Goal: Transaction & Acquisition: Download file/media

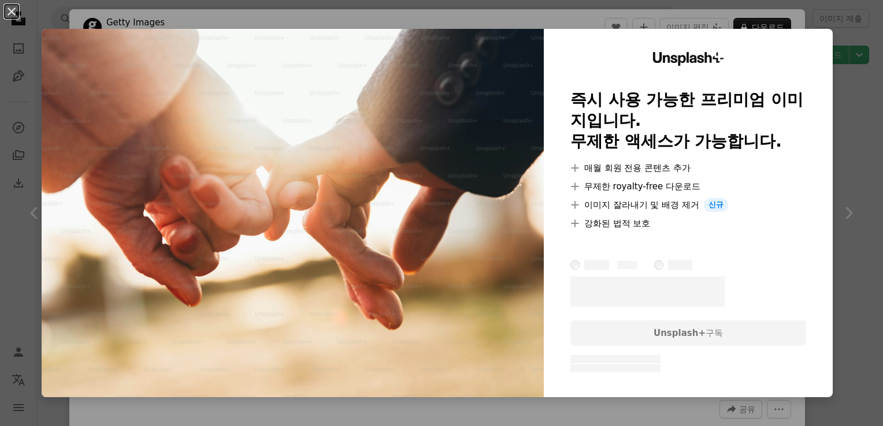
scroll to position [1747, 0]
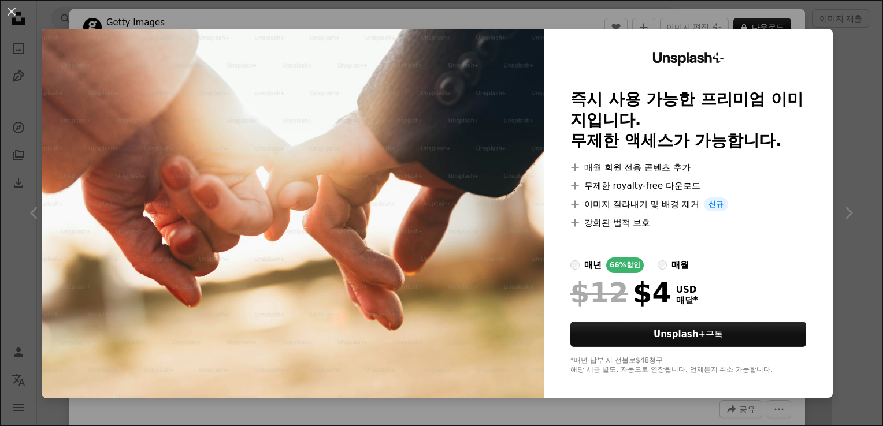
click at [845, 80] on div "An X shape Unsplash+ 즉시 사용 가능한 프리미엄 이미지입니다. 무제한 액세스가 가능합니다. A plus sign 매월 회원 전…" at bounding box center [441, 213] width 883 height 426
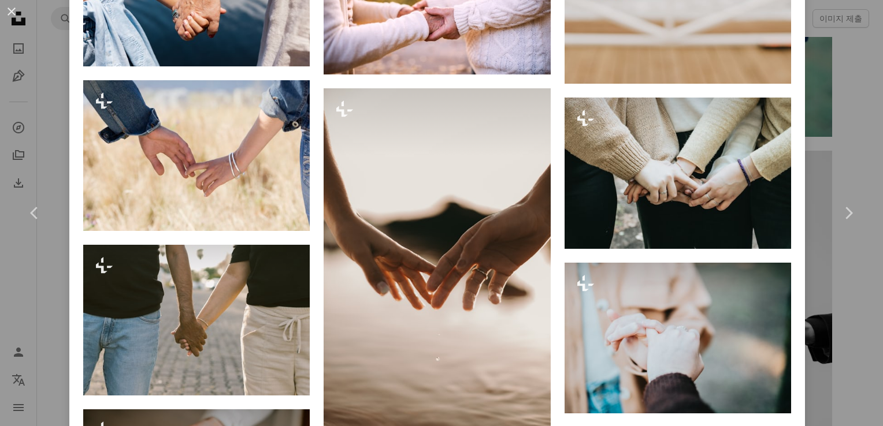
scroll to position [1687, 0]
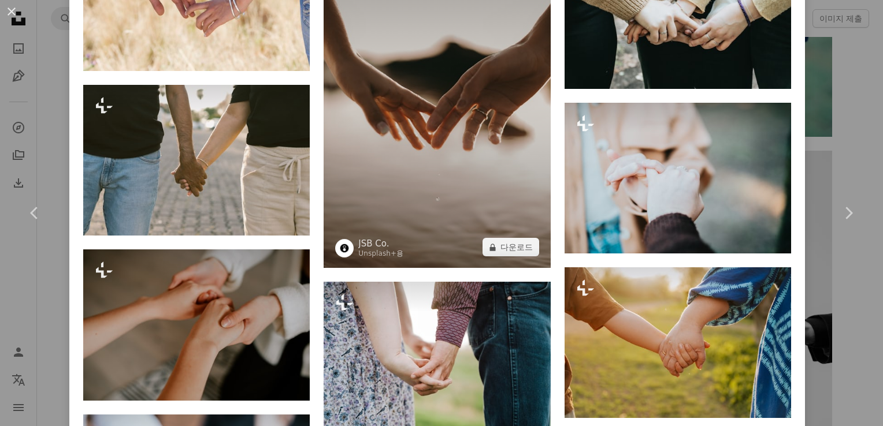
click at [450, 161] on img at bounding box center [437, 98] width 226 height 340
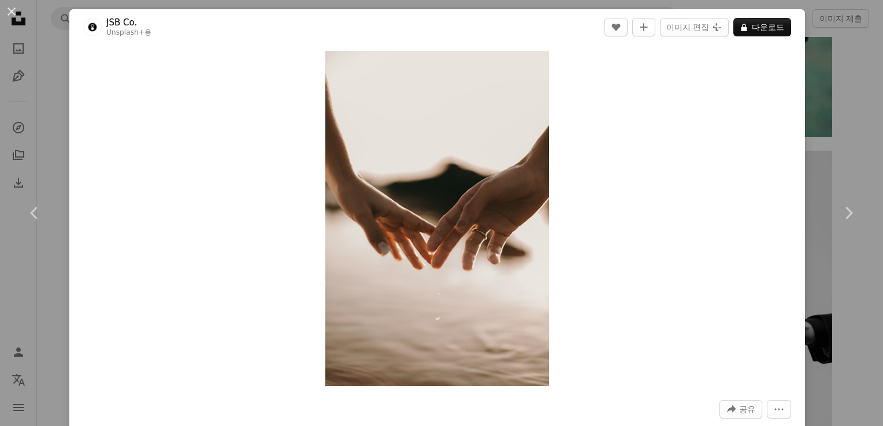
click at [855, 138] on div "An X shape Chevron left Chevron right JSB Co. Unsplash+ 용 A heart A plus sign 이…" at bounding box center [441, 213] width 883 height 426
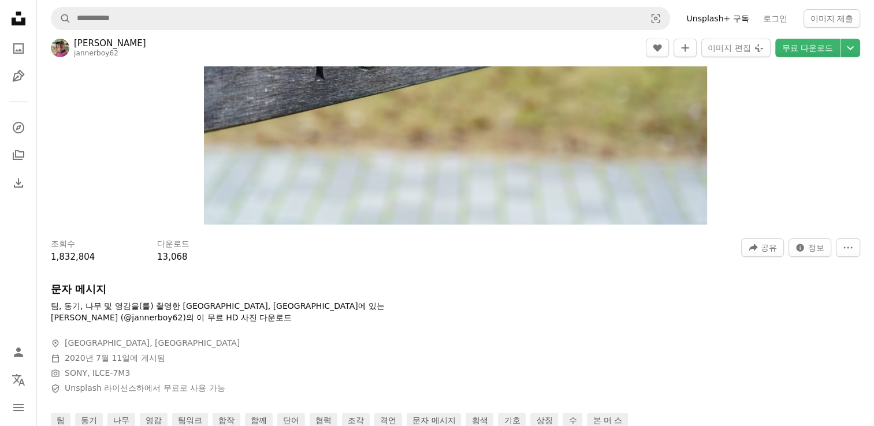
scroll to position [16, 0]
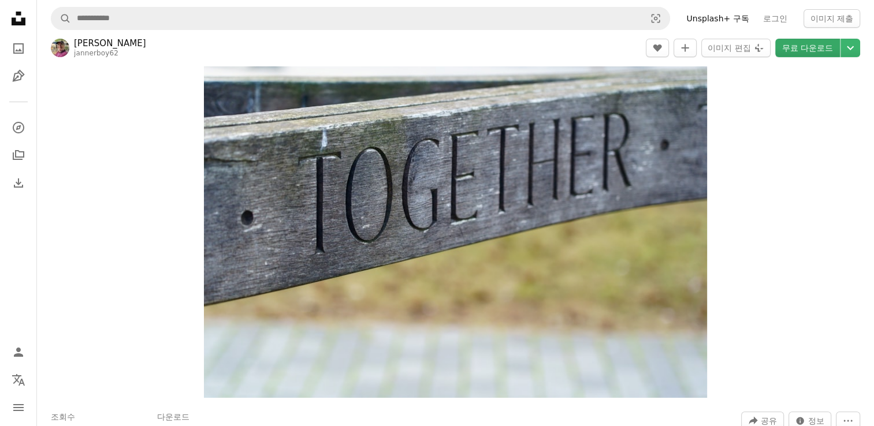
click at [822, 50] on link "무료 다운로드" at bounding box center [807, 48] width 65 height 18
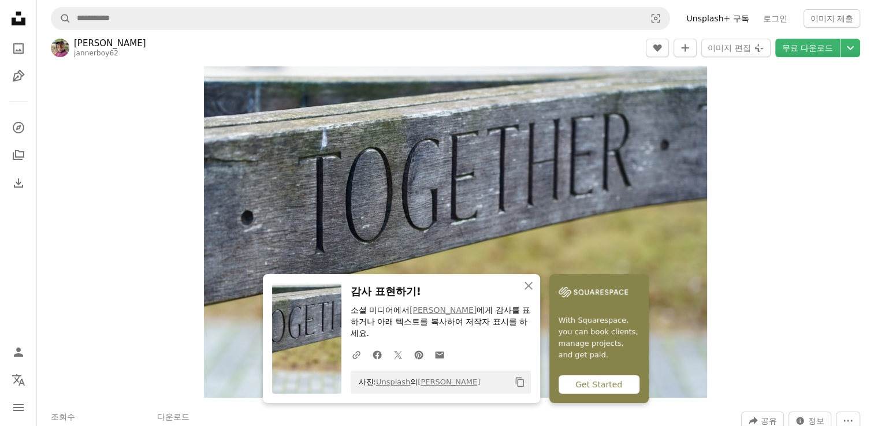
click at [780, 329] on div "Zoom in" at bounding box center [455, 230] width 837 height 347
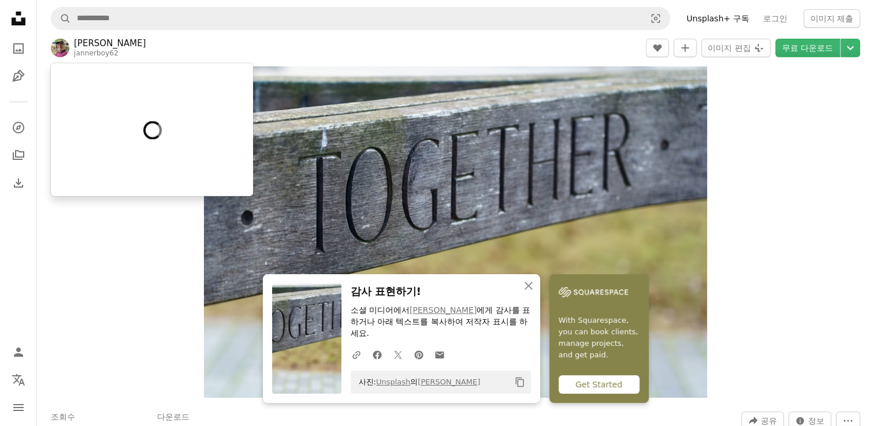
click at [124, 42] on link "[PERSON_NAME]" at bounding box center [110, 44] width 72 height 12
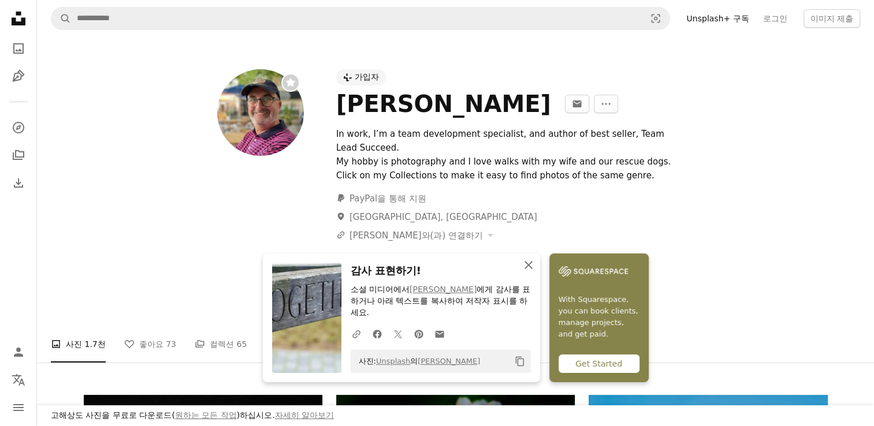
click at [532, 268] on icon "button" at bounding box center [529, 265] width 8 height 8
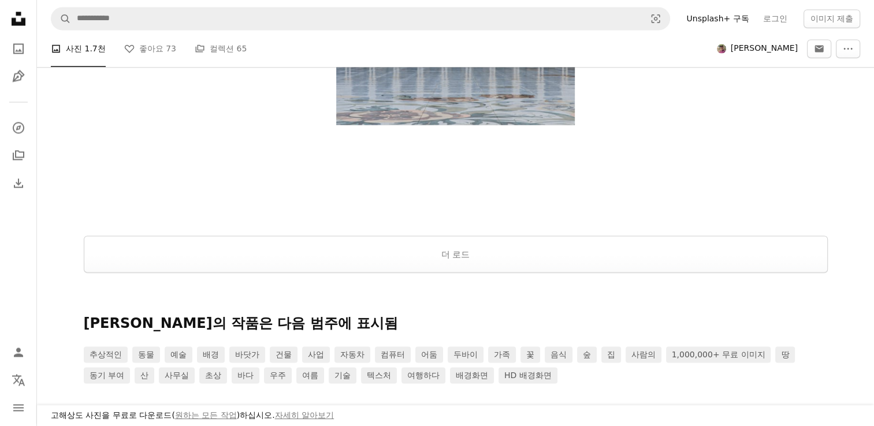
scroll to position [2241, 0]
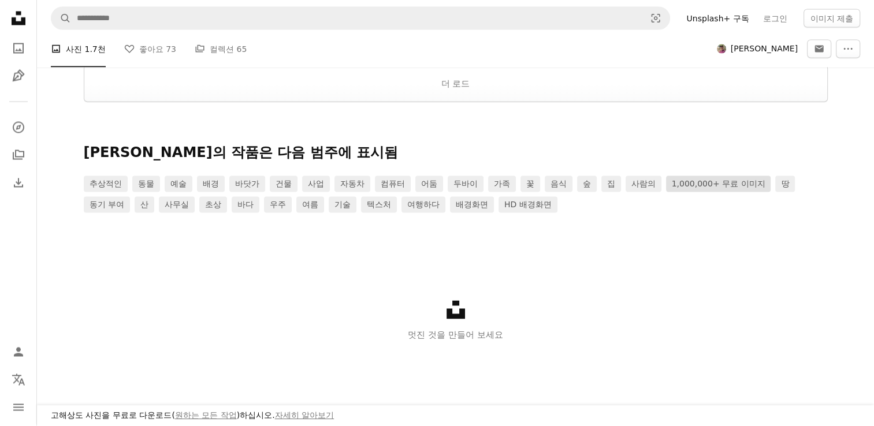
click at [737, 186] on link "1,000,000+ 무료 이미지" at bounding box center [718, 184] width 105 height 16
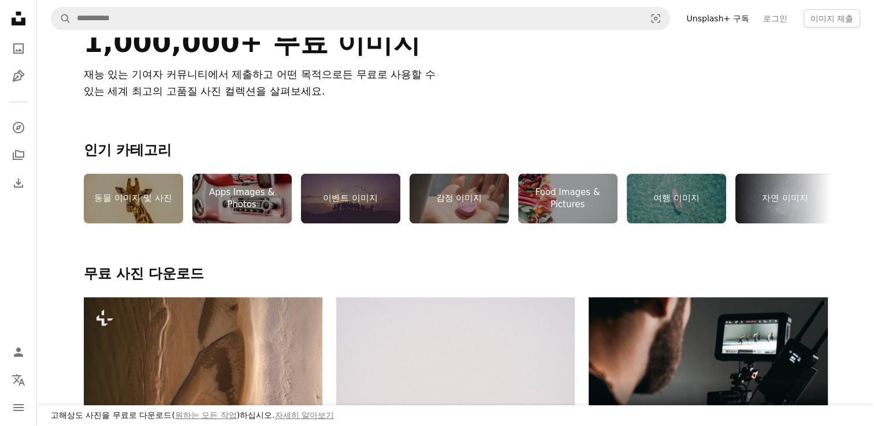
scroll to position [212, 0]
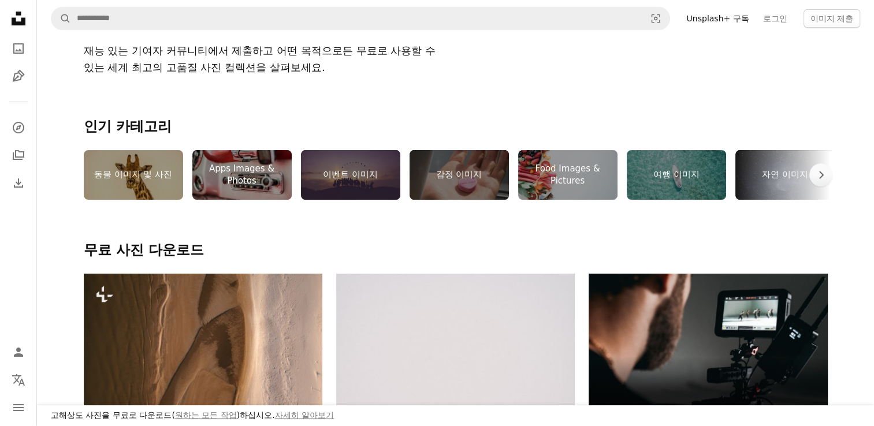
click at [469, 187] on div "감정 이미지" at bounding box center [459, 175] width 99 height 50
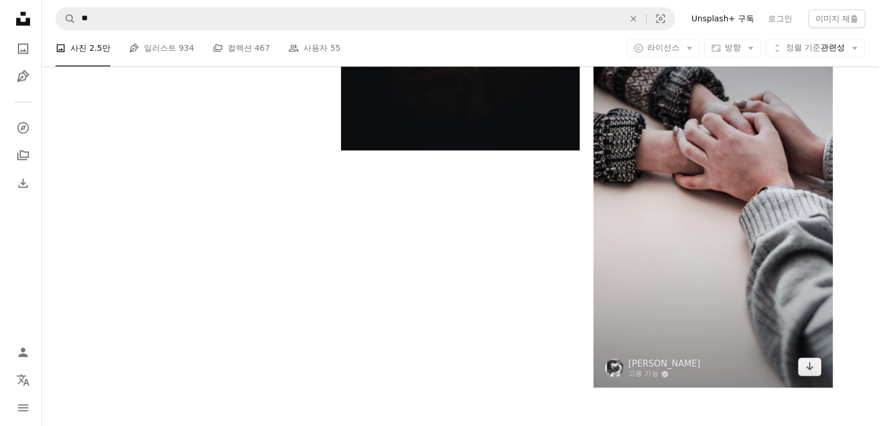
scroll to position [2041, 0]
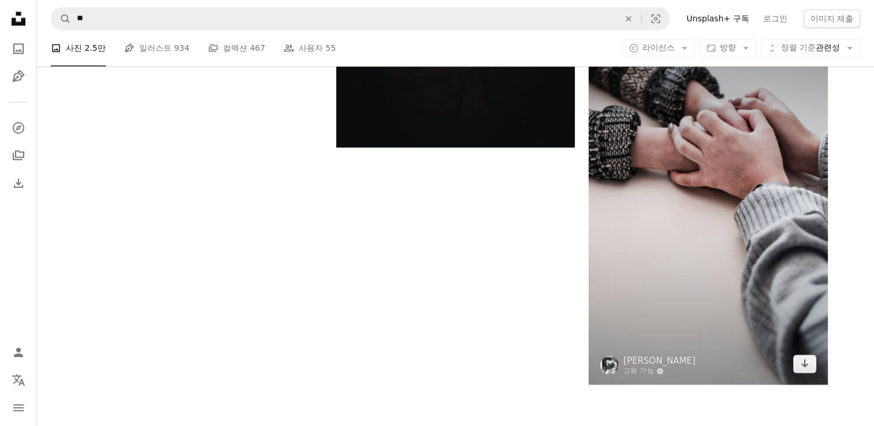
click at [721, 283] on img at bounding box center [708, 206] width 239 height 358
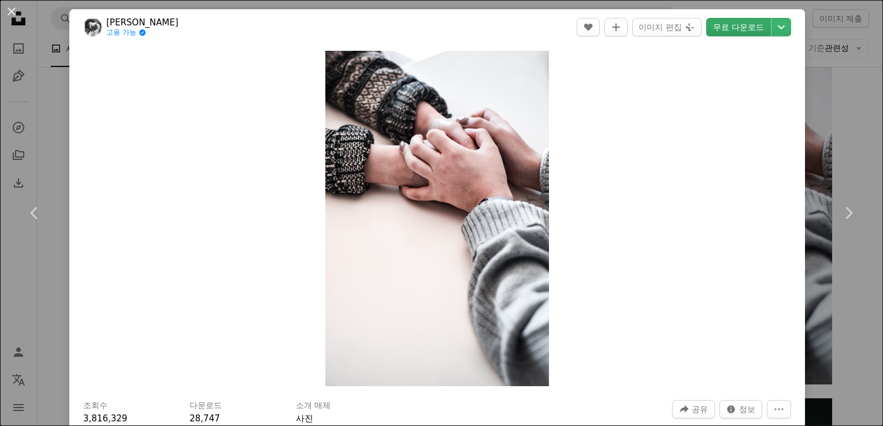
click at [751, 29] on link "무료 다운로드" at bounding box center [738, 27] width 65 height 18
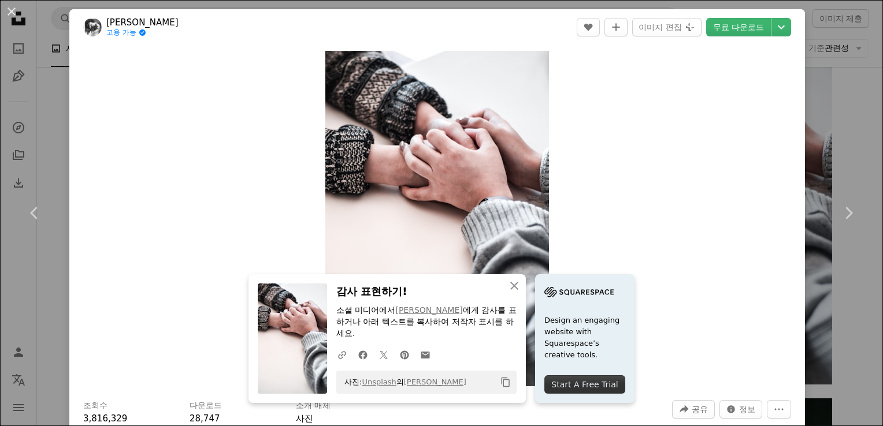
click at [716, 352] on div "Zoom in" at bounding box center [437, 218] width 736 height 347
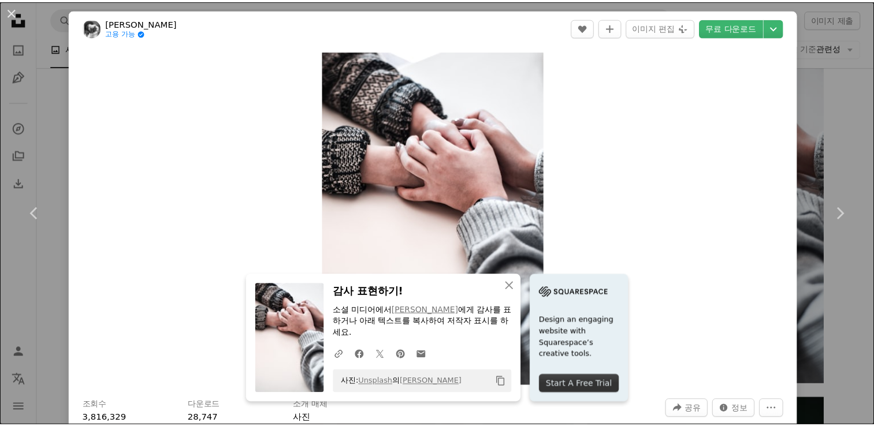
scroll to position [192, 0]
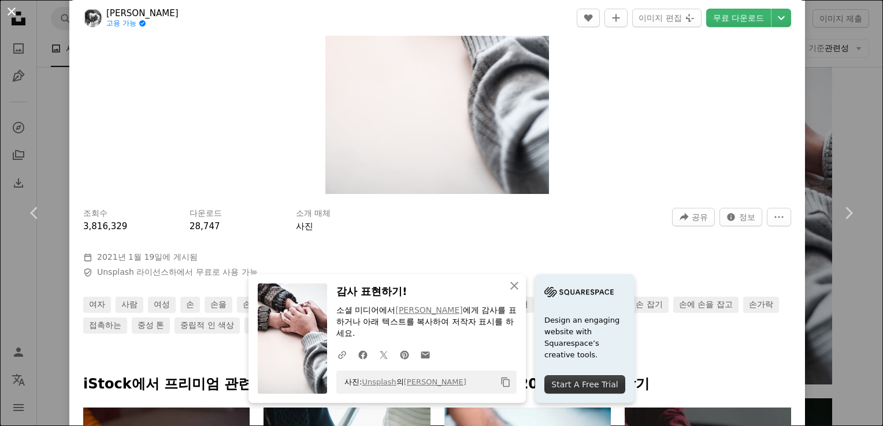
click at [16, 15] on button "An X shape" at bounding box center [12, 12] width 14 height 14
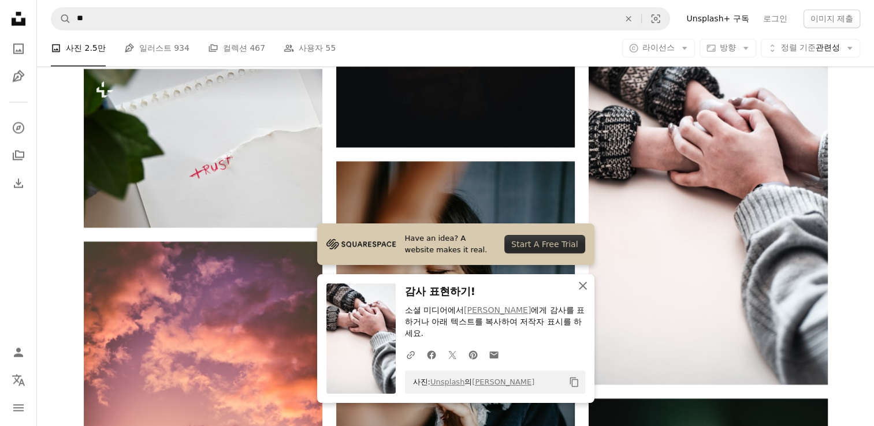
click at [587, 293] on icon "An X shape" at bounding box center [583, 286] width 14 height 14
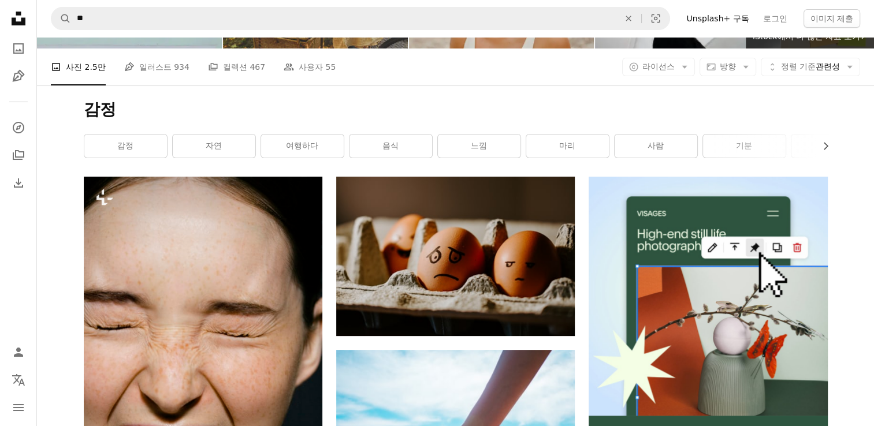
scroll to position [94, 0]
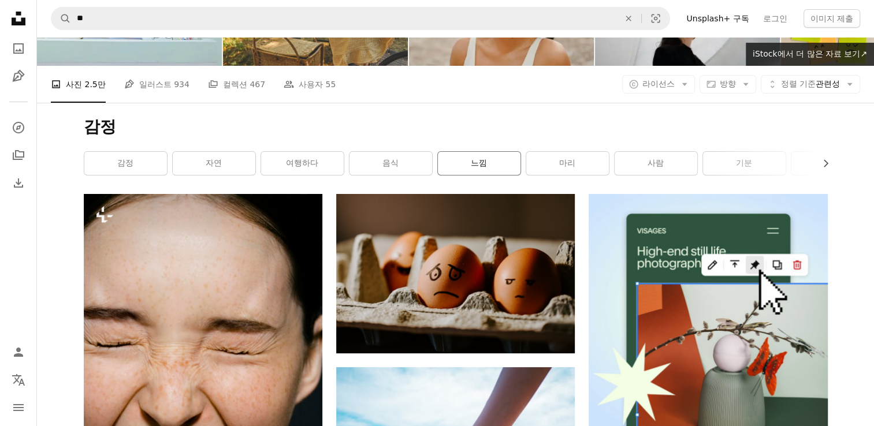
click at [510, 160] on link "느낌" at bounding box center [479, 163] width 83 height 23
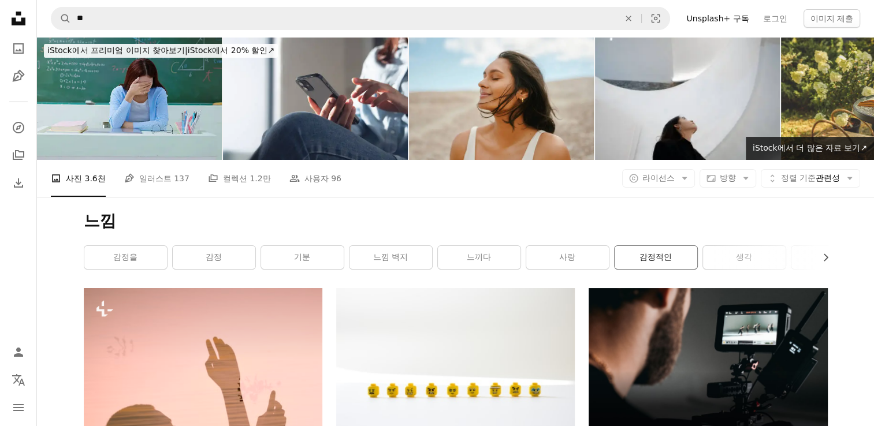
click at [652, 260] on link "감정적인" at bounding box center [656, 257] width 83 height 23
